Goal: Task Accomplishment & Management: Manage account settings

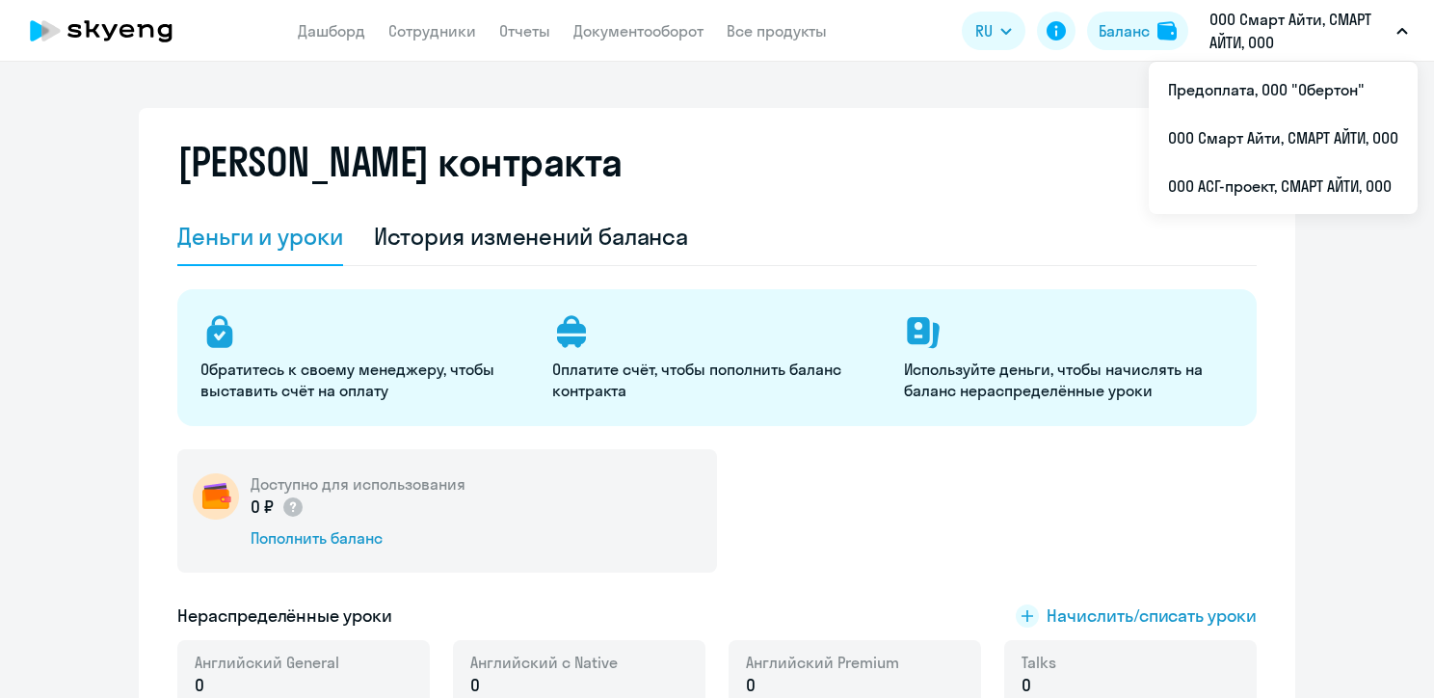
select select "english_adult_not_native_speaker"
click at [1268, 30] on p "ООО Смарт Айти, СМАРТ АЙТИ, ООО" at bounding box center [1299, 31] width 179 height 46
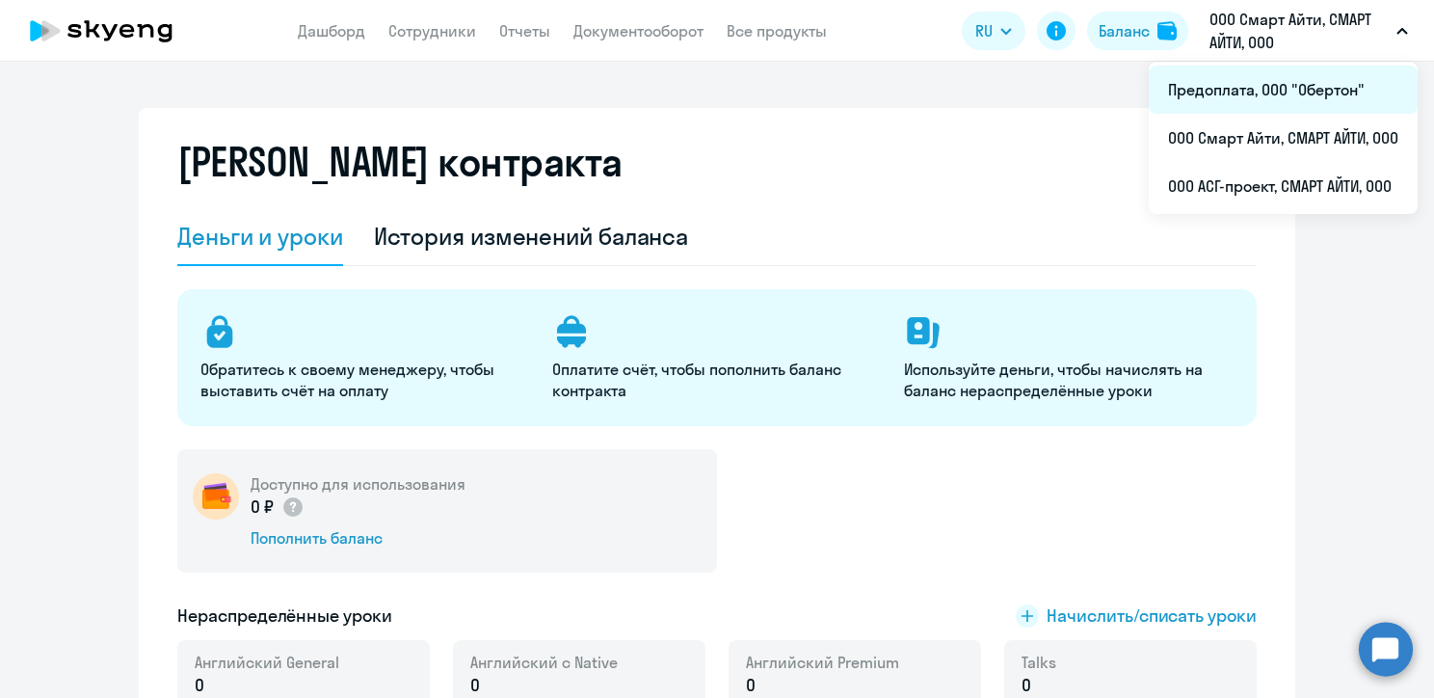
click at [1249, 87] on li "Предоплата, ООО "Обертон"" at bounding box center [1283, 90] width 269 height 48
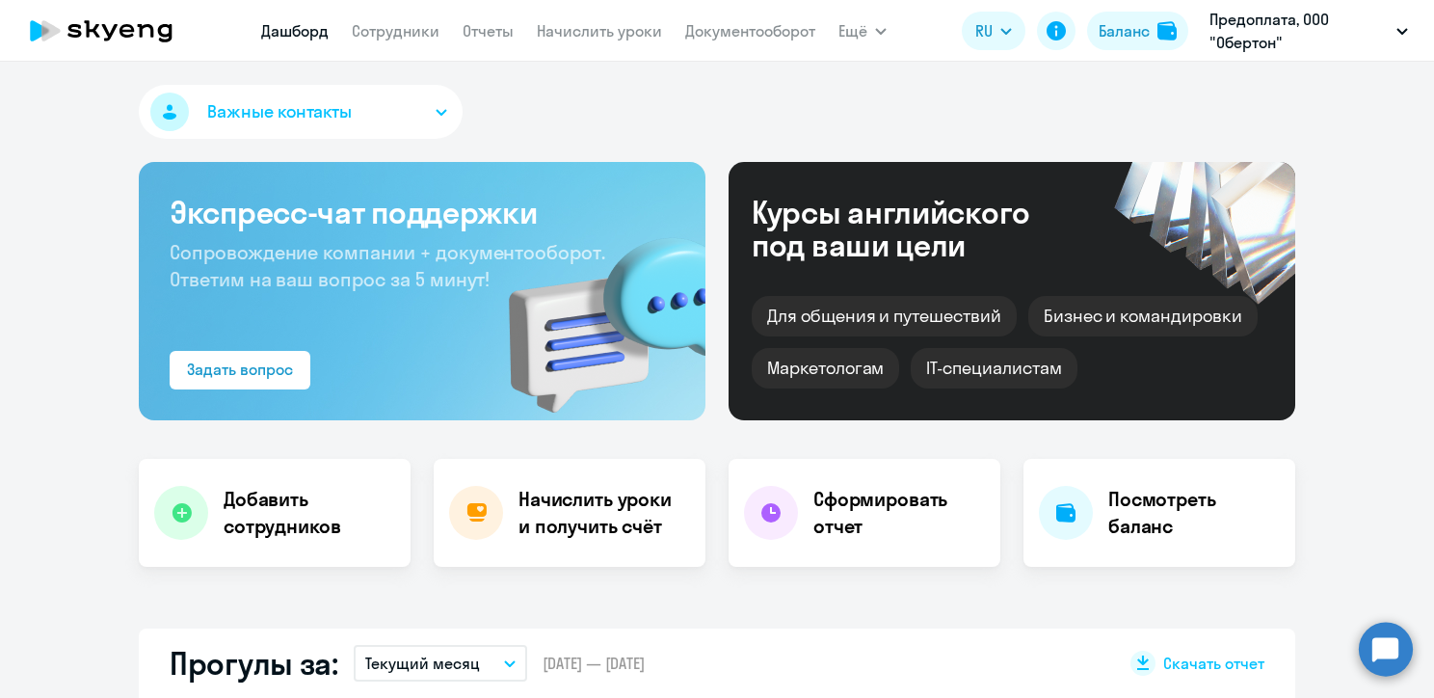
select select "30"
click at [424, 40] on app-menu-item-link "Сотрудники" at bounding box center [396, 31] width 88 height 24
click at [383, 39] on link "Сотрудники" at bounding box center [396, 30] width 88 height 19
select select "30"
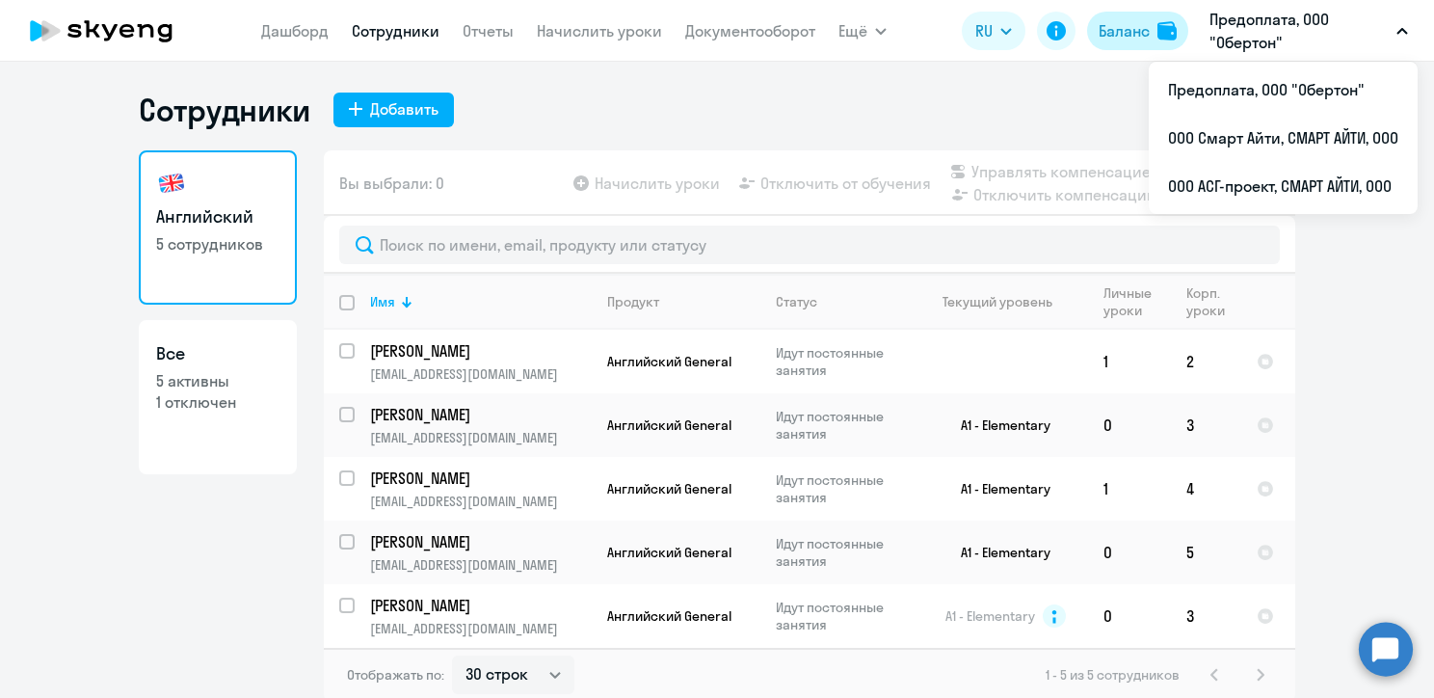
click at [1122, 30] on div "Баланс" at bounding box center [1124, 30] width 51 height 23
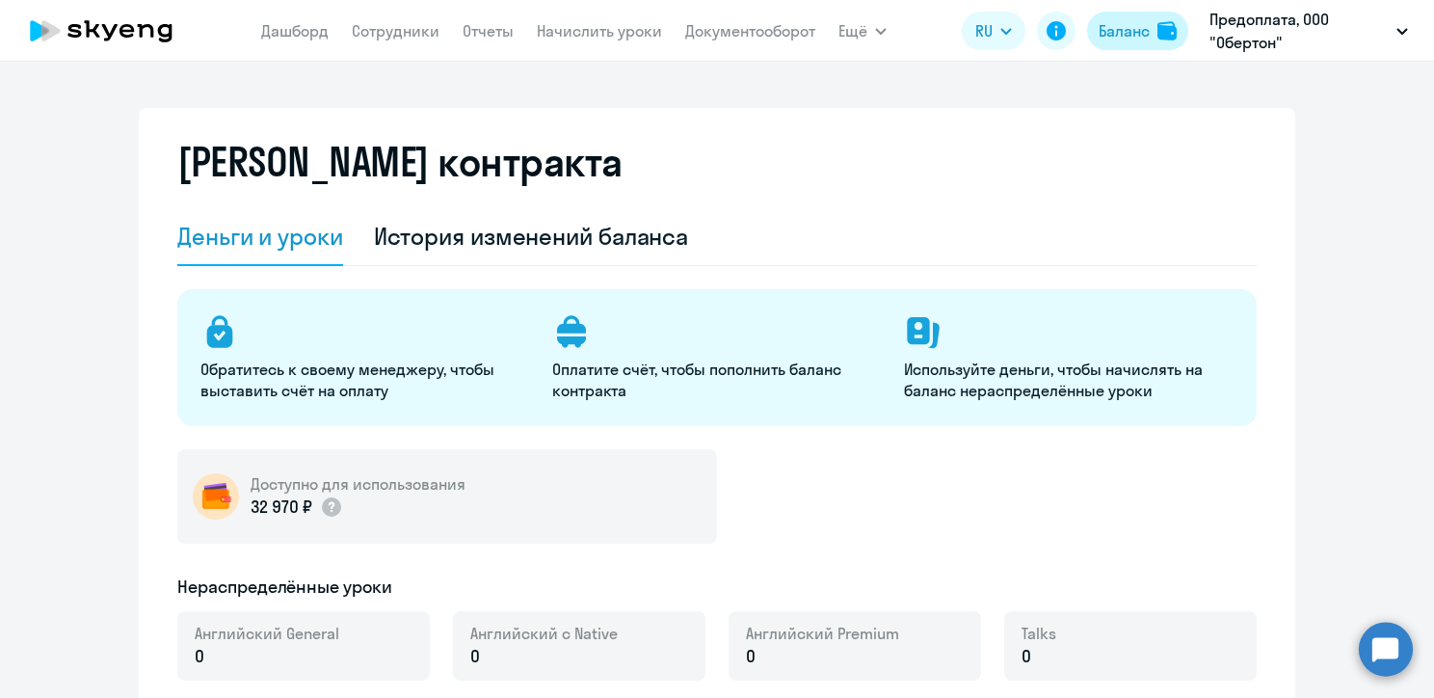
select select "english_adult_not_native_speaker"
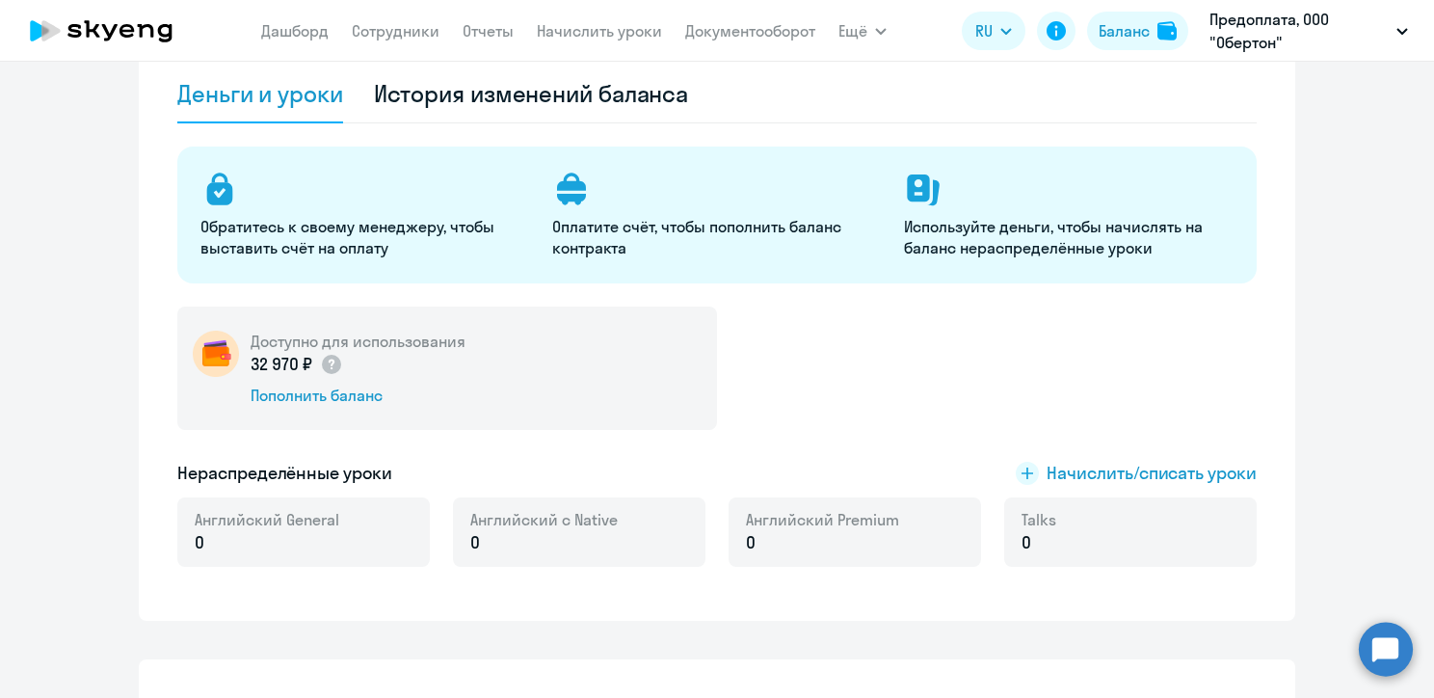
scroll to position [143, 0]
click at [358, 400] on div "Пополнить баланс" at bounding box center [358, 395] width 215 height 21
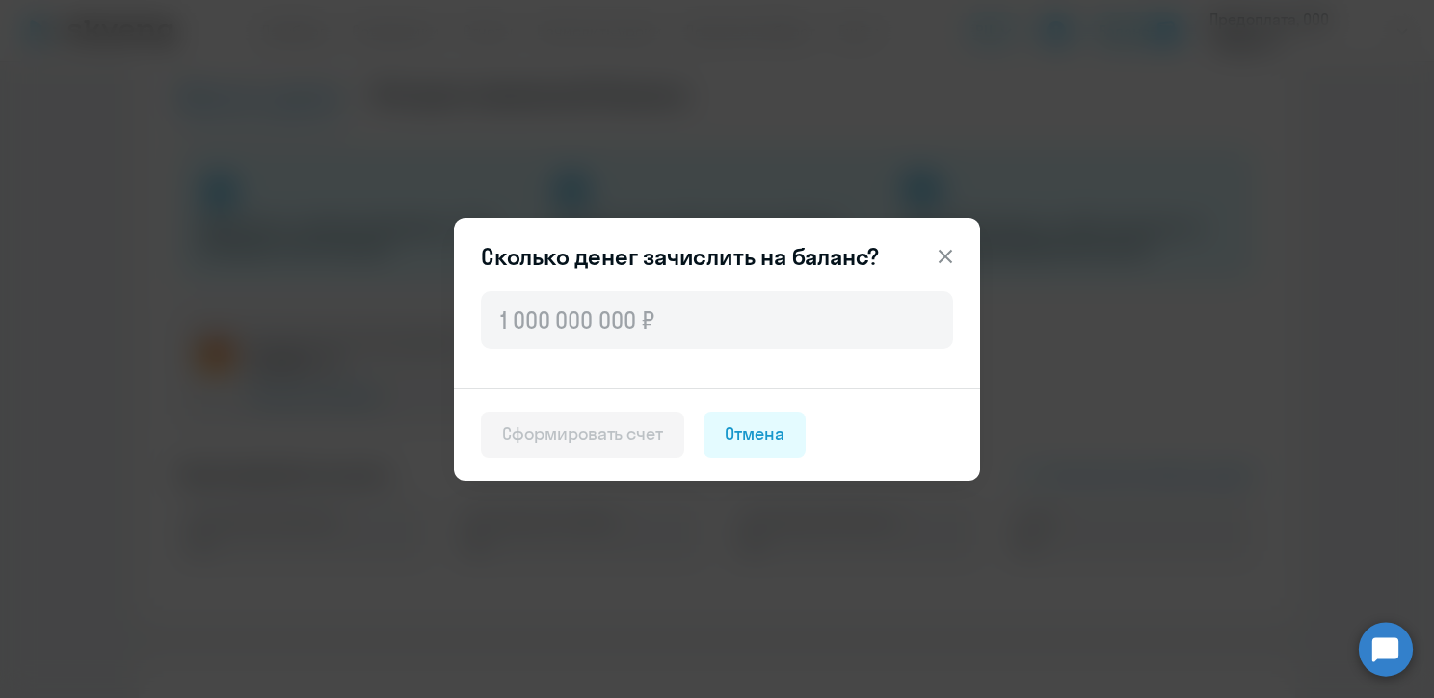
click at [941, 254] on icon at bounding box center [945, 256] width 23 height 23
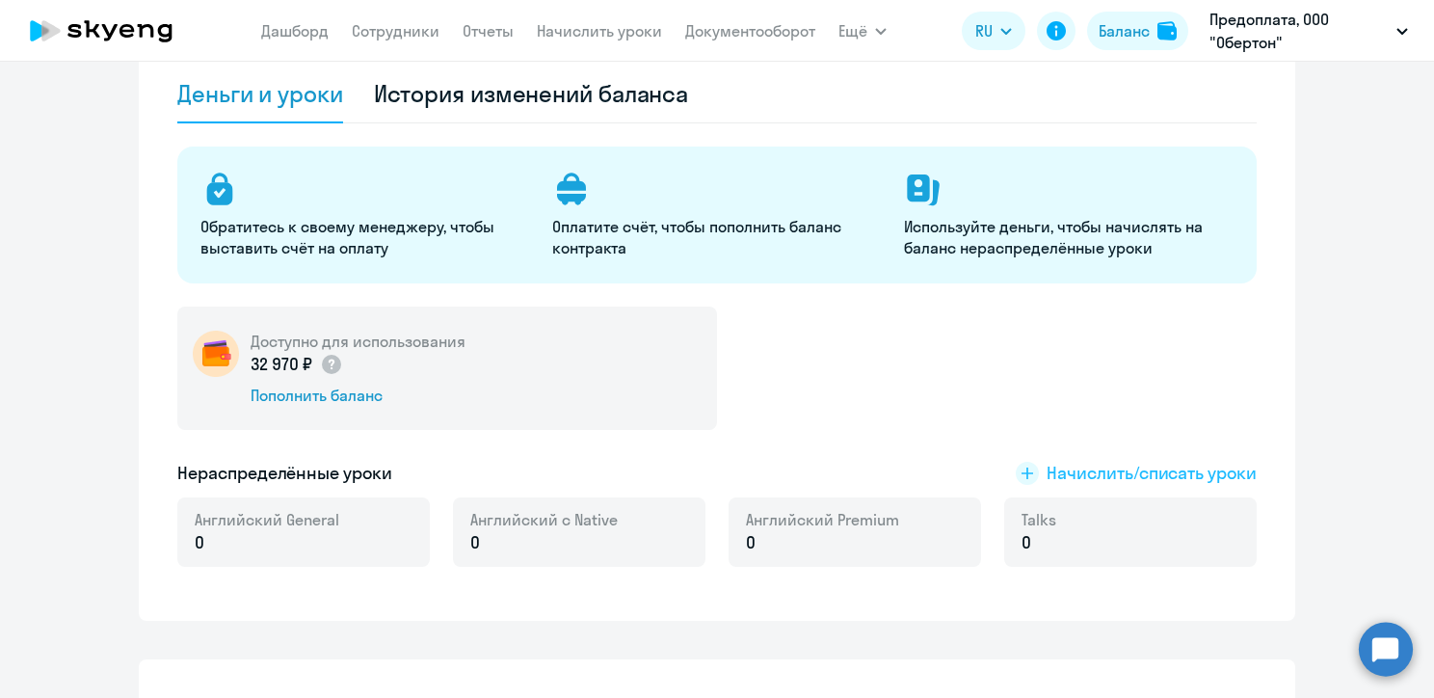
click at [1034, 477] on span "Начислить/списать уроки" at bounding box center [1136, 473] width 241 height 25
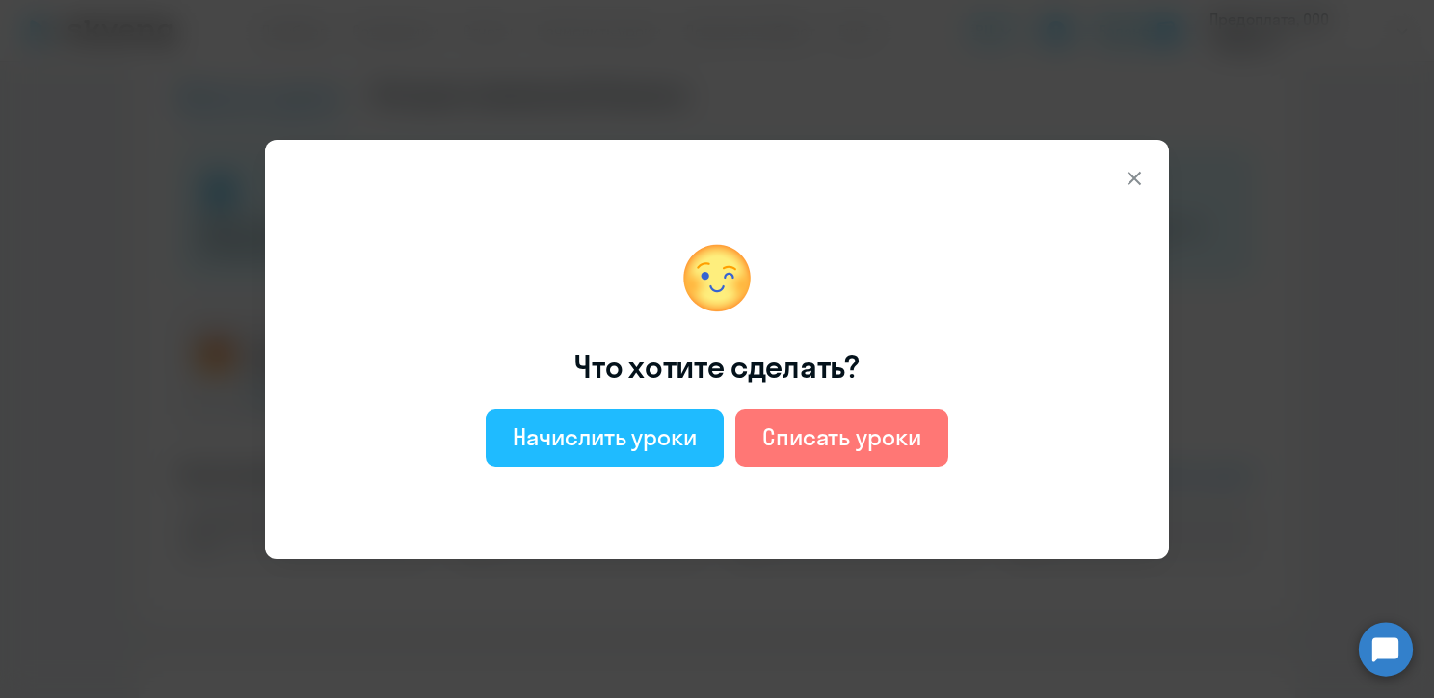
click at [590, 456] on button "Начислить уроки" at bounding box center [605, 438] width 238 height 58
select select "english_adult_not_native_speaker"
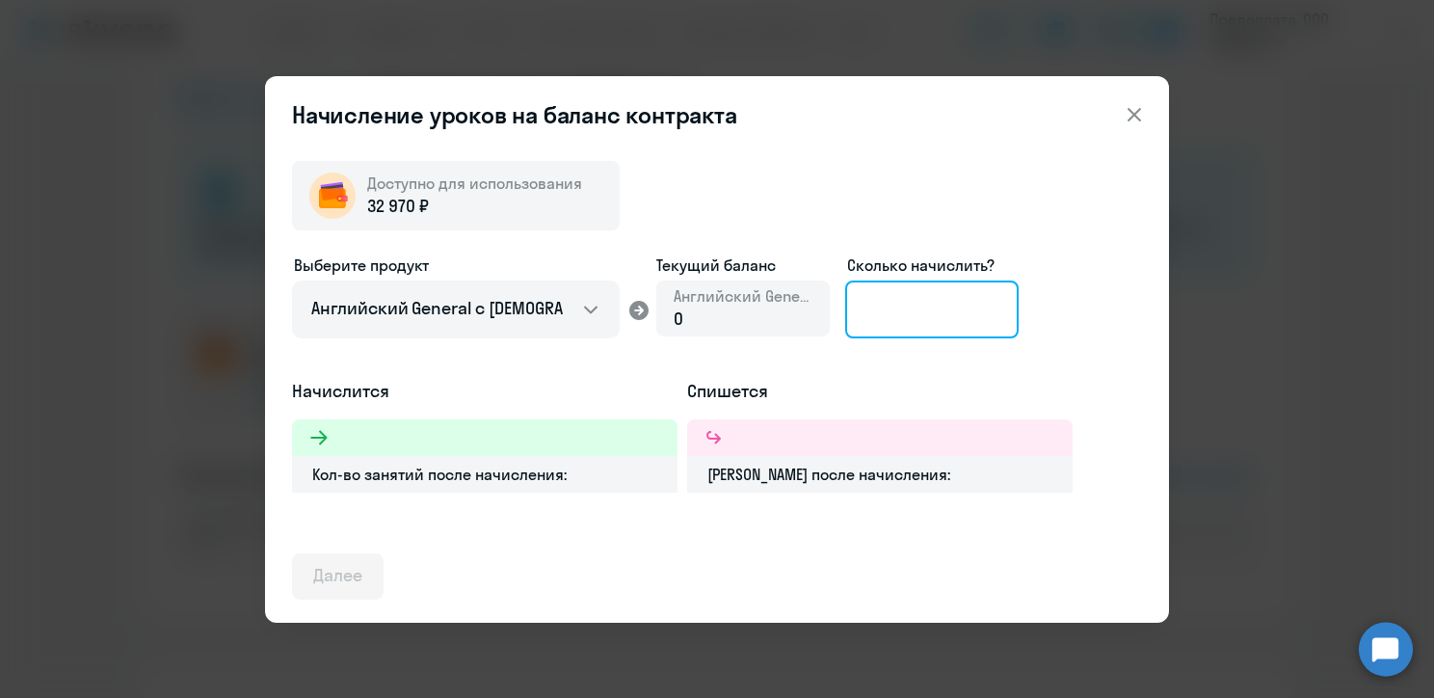
click at [912, 295] on input at bounding box center [931, 309] width 173 height 58
type input "1"
type input "20"
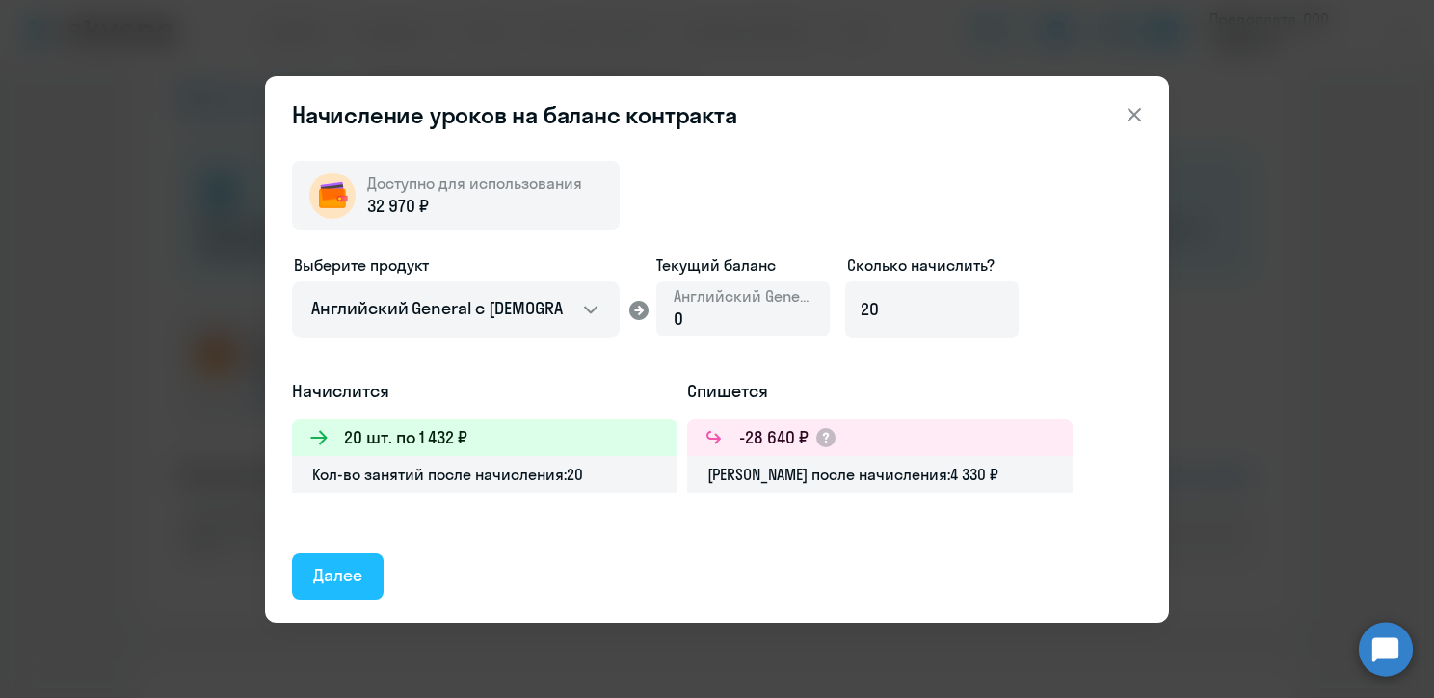
click at [345, 573] on div "Далее" at bounding box center [337, 575] width 49 height 25
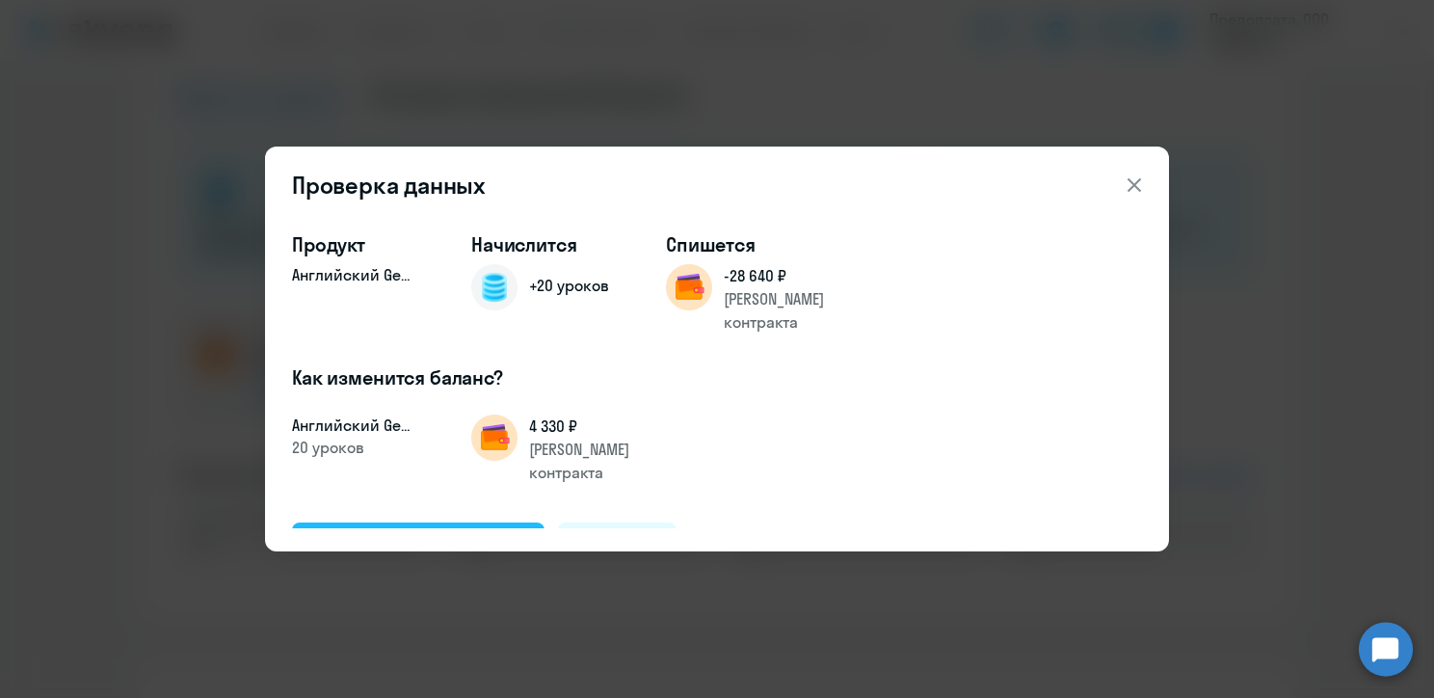
click at [491, 532] on div "Подтвердить и начислить" at bounding box center [418, 544] width 210 height 25
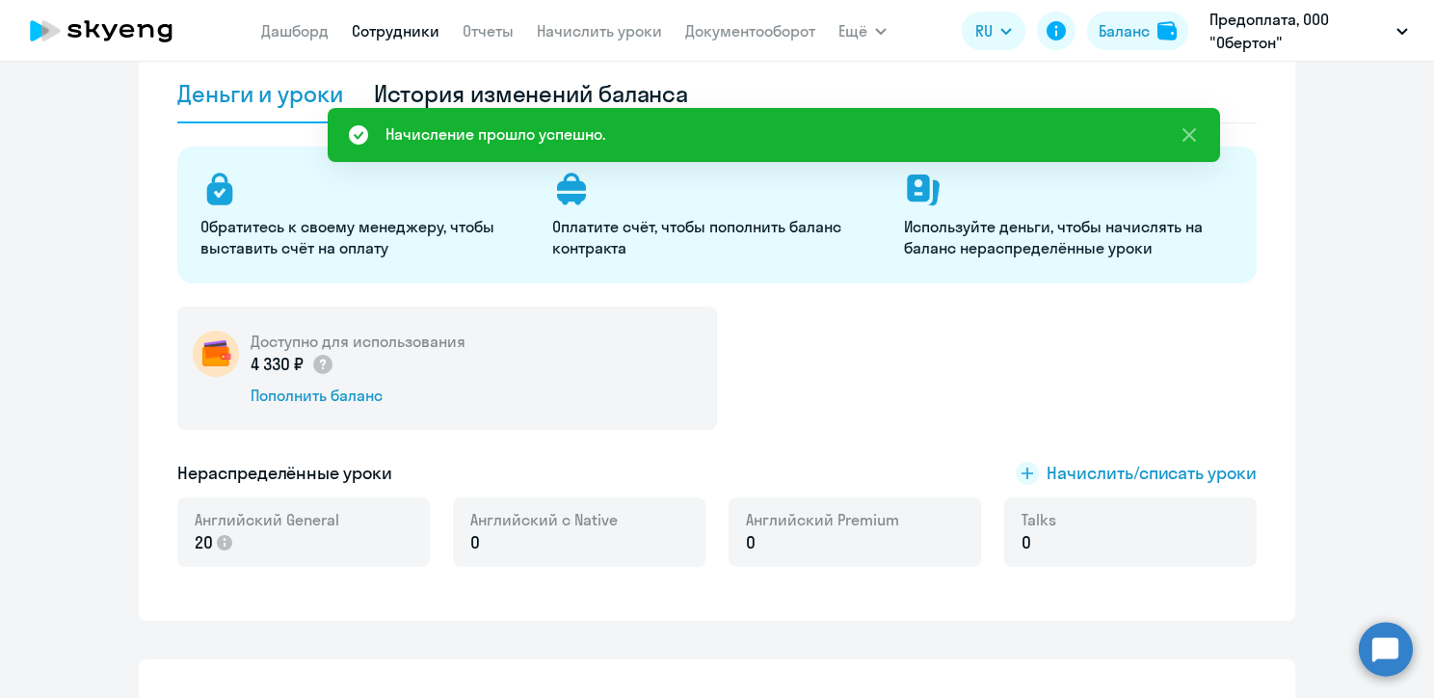
click at [381, 36] on link "Сотрудники" at bounding box center [396, 30] width 88 height 19
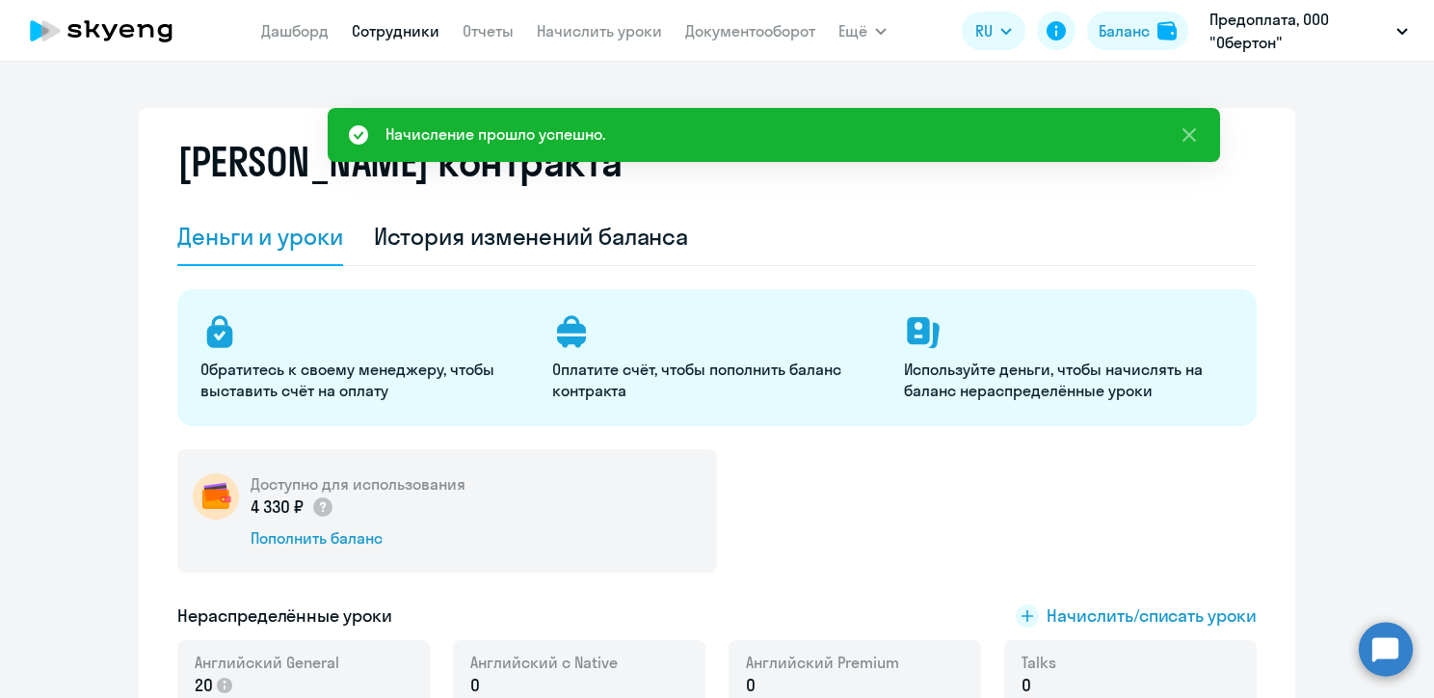
select select "30"
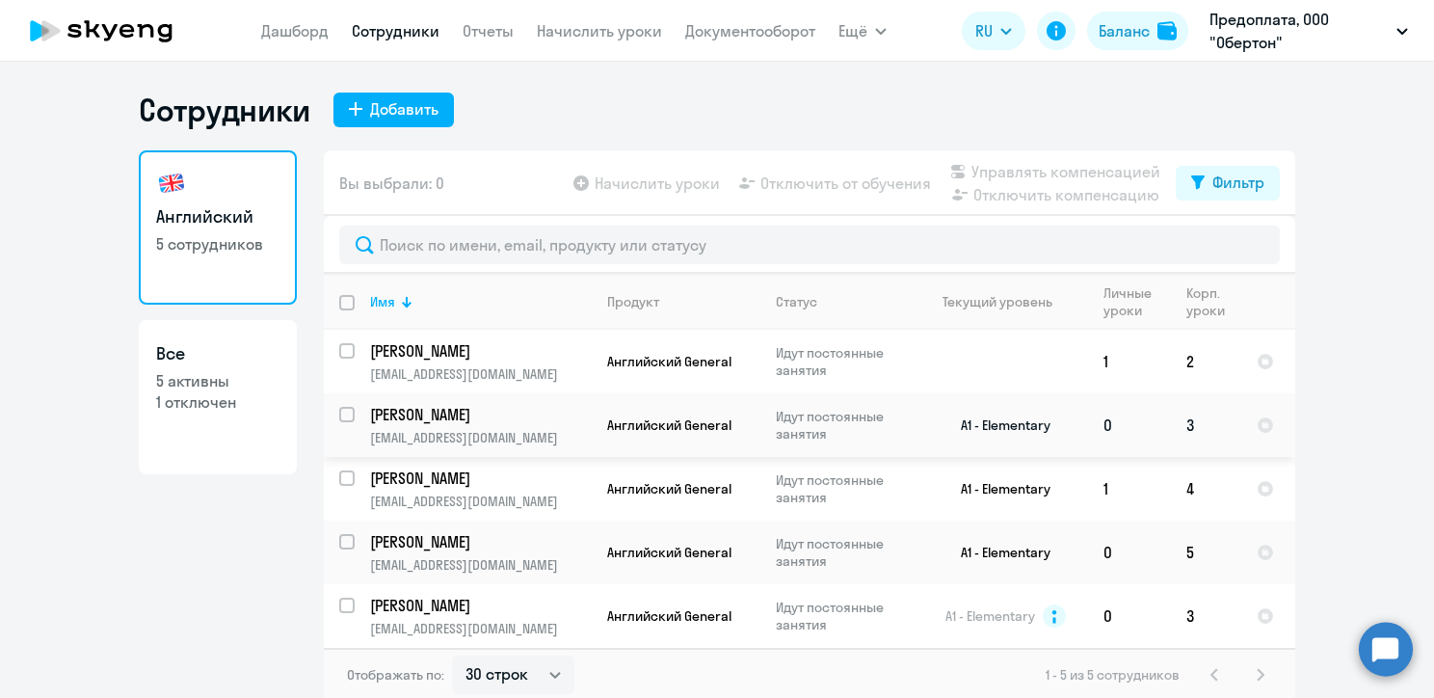
click at [339, 417] on input "select row 39792783" at bounding box center [358, 426] width 39 height 39
checkbox input "true"
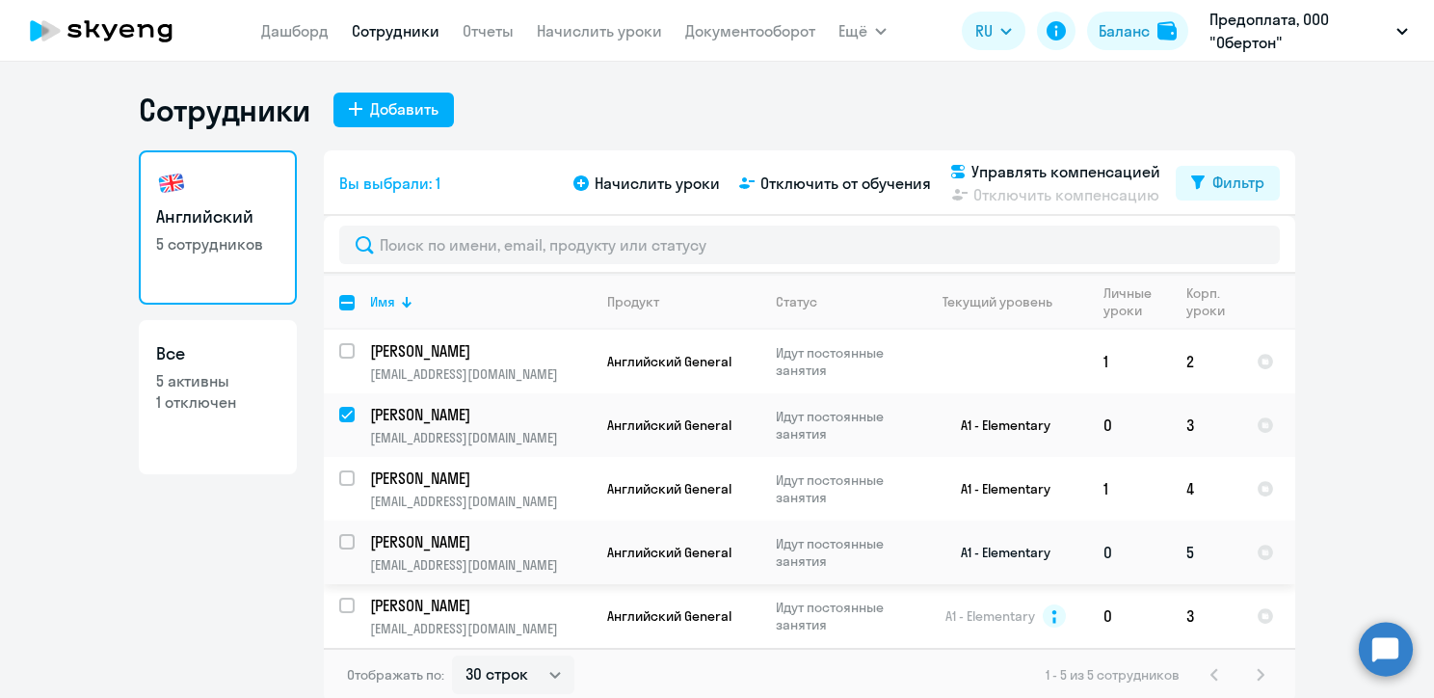
click at [339, 545] on input "select row 38657993" at bounding box center [358, 553] width 39 height 39
checkbox input "true"
click at [339, 602] on input "select row 6578751" at bounding box center [358, 617] width 39 height 39
checkbox input "true"
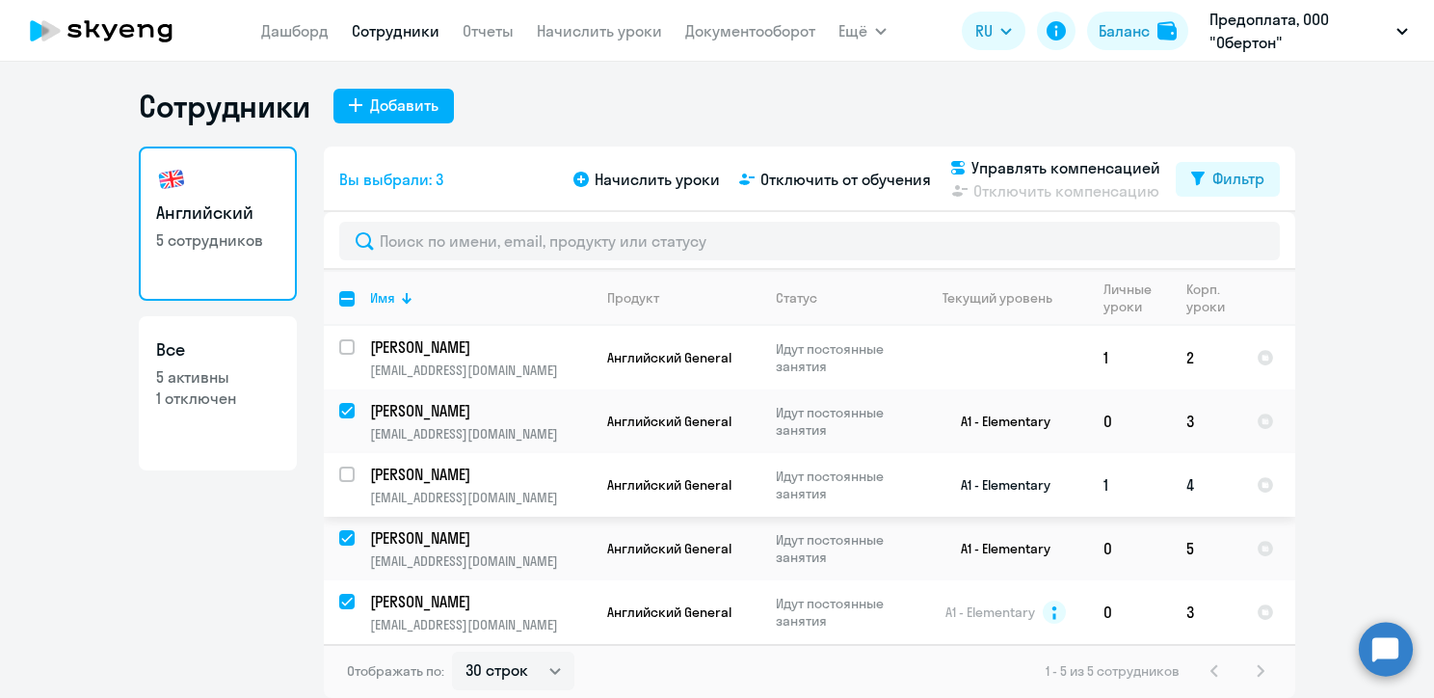
click at [343, 471] on input "select row 11301905" at bounding box center [358, 486] width 39 height 39
checkbox input "true"
click at [666, 179] on span "Начислить уроки" at bounding box center [657, 179] width 125 height 23
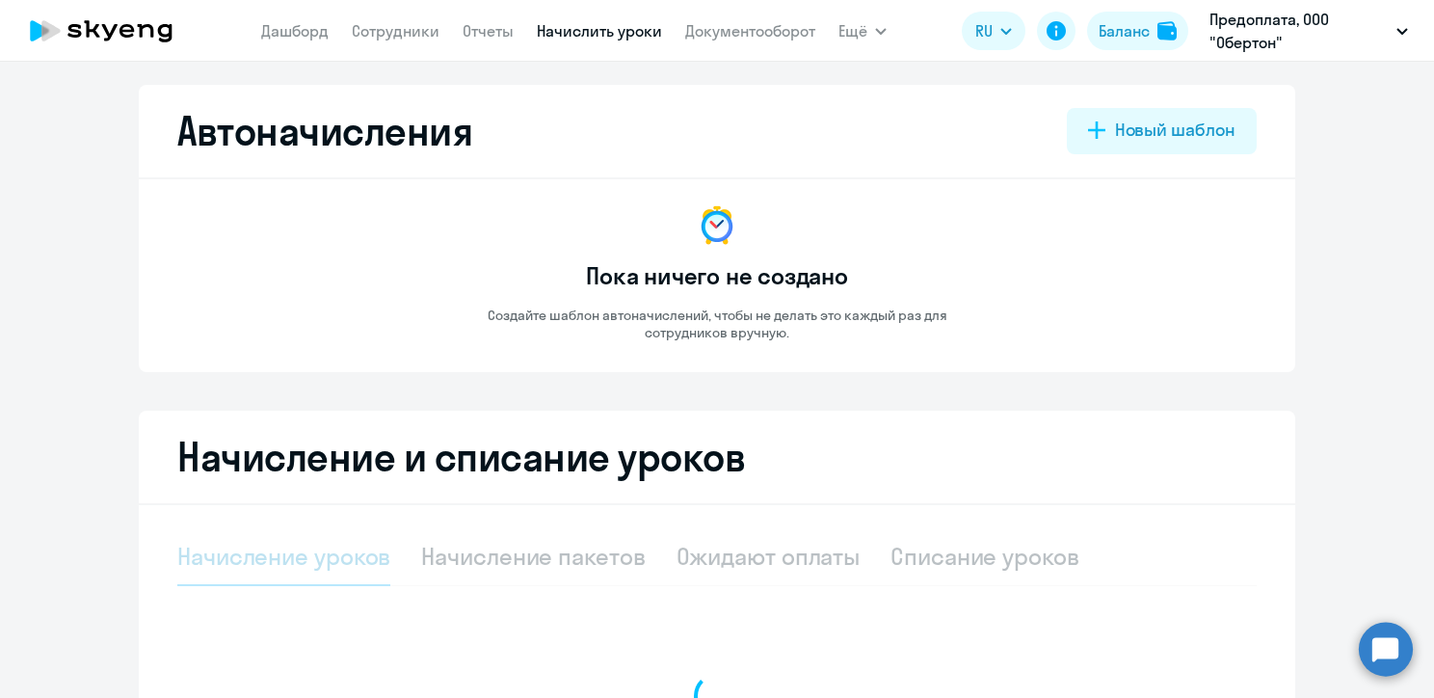
select select "10"
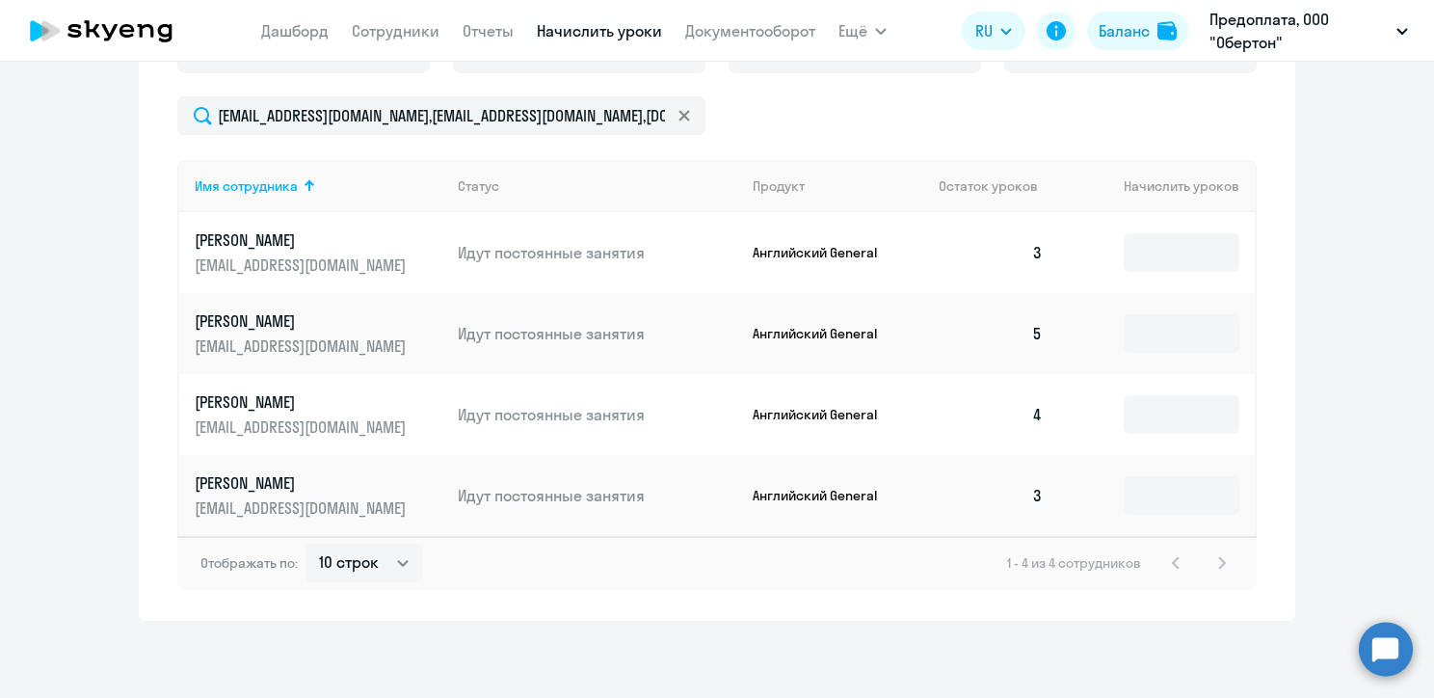
scroll to position [632, 0]
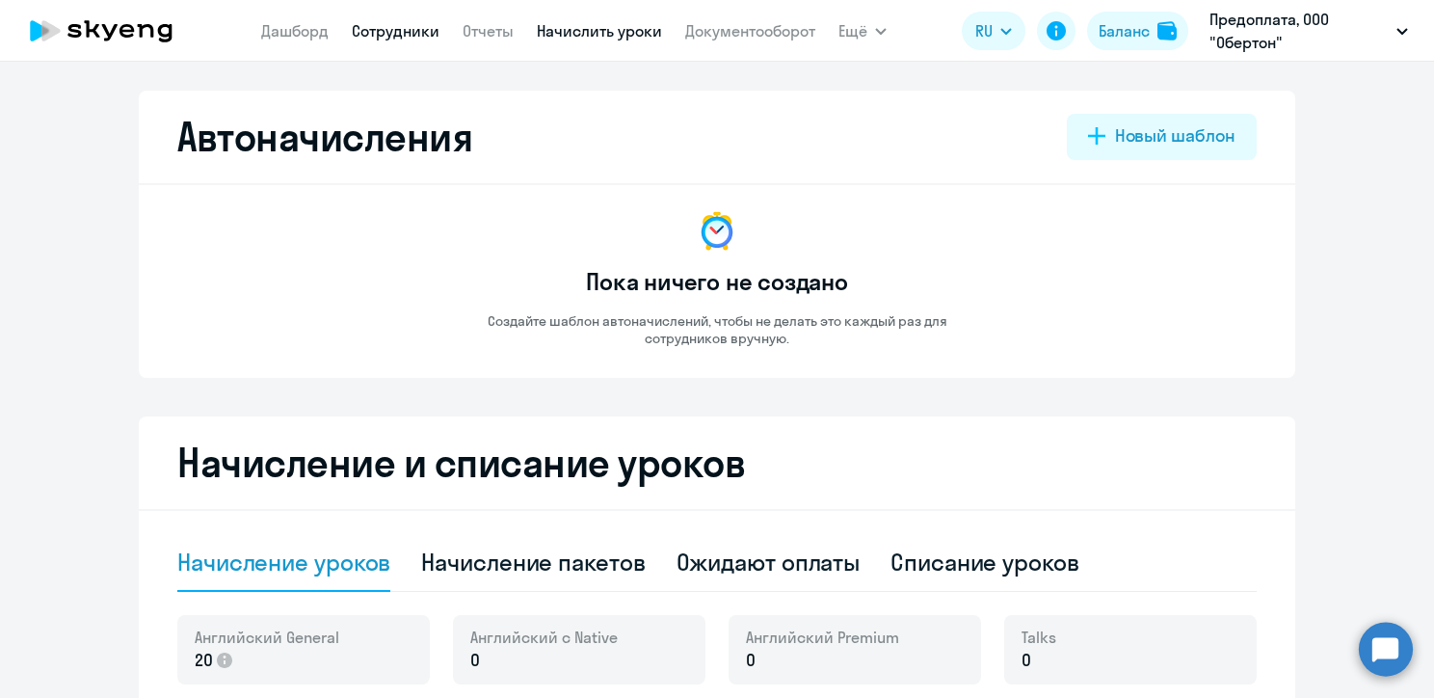
click at [370, 35] on link "Сотрудники" at bounding box center [396, 30] width 88 height 19
select select "30"
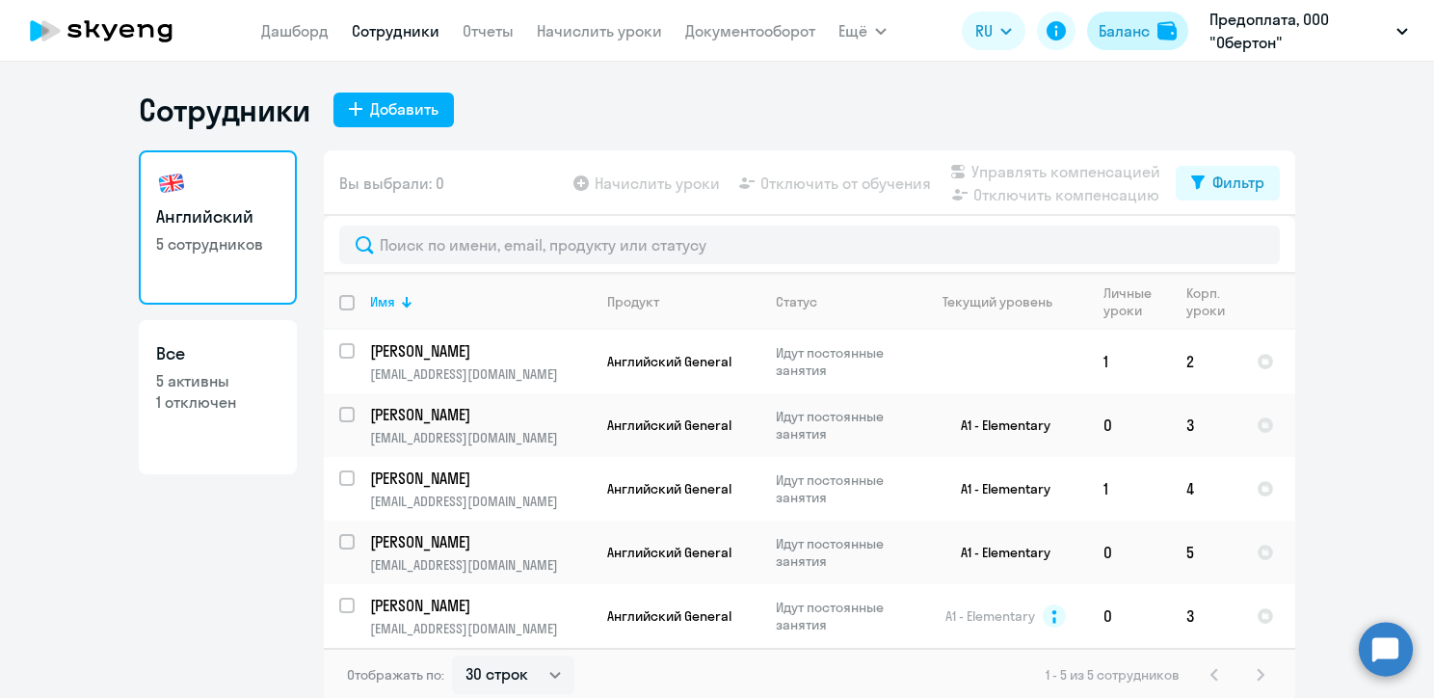
click at [1150, 22] on button "Баланс" at bounding box center [1137, 31] width 101 height 39
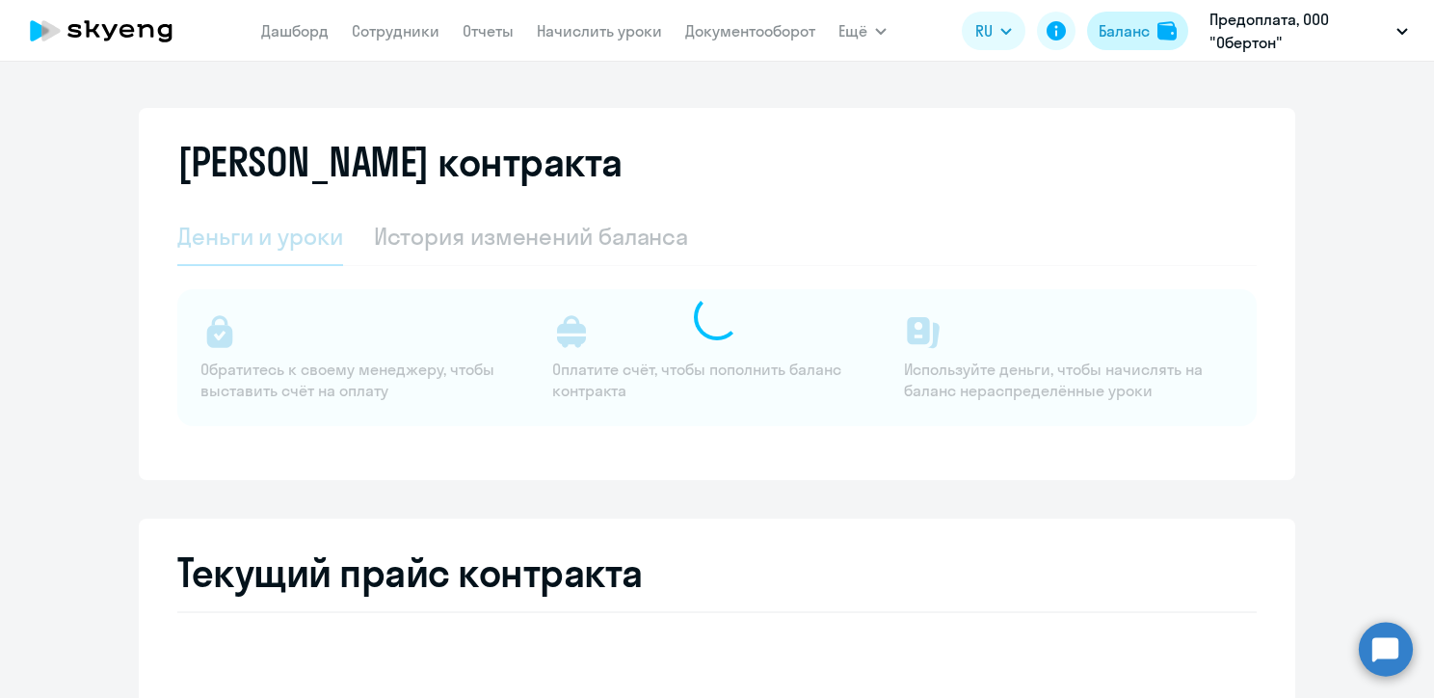
select select "english_adult_not_native_speaker"
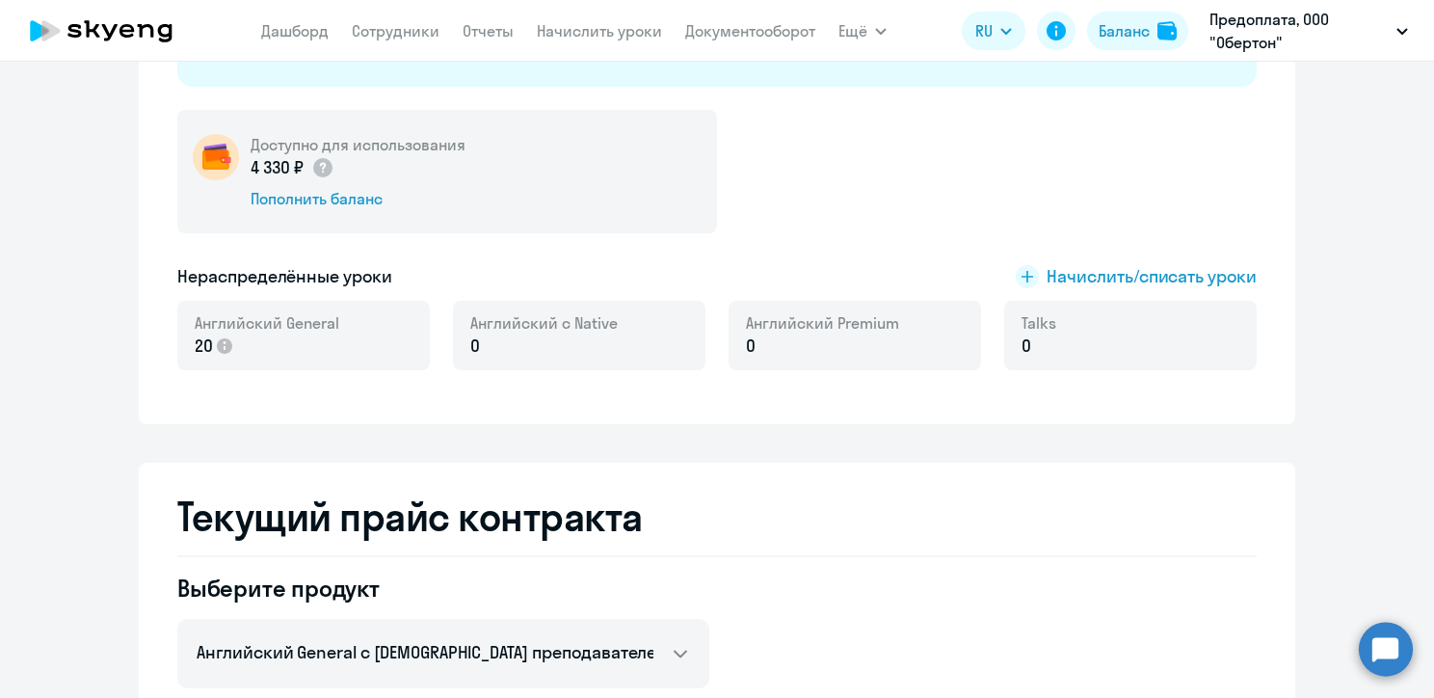
scroll to position [339, 0]
